Goal: Information Seeking & Learning: Learn about a topic

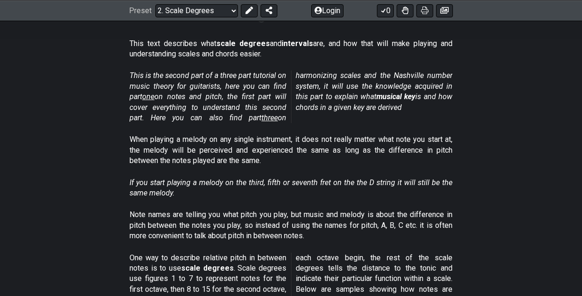
scroll to position [178, 0]
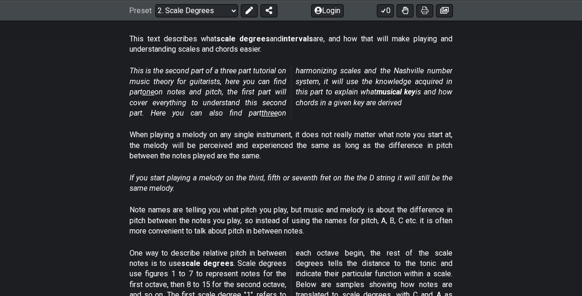
click at [265, 113] on span "three" at bounding box center [269, 112] width 16 height 9
select select "/harmonizing-scales"
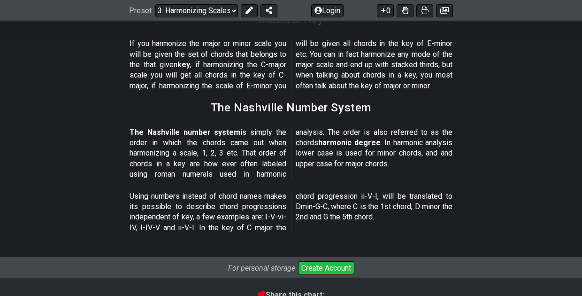
scroll to position [1173, 0]
